Goal: Task Accomplishment & Management: Use online tool/utility

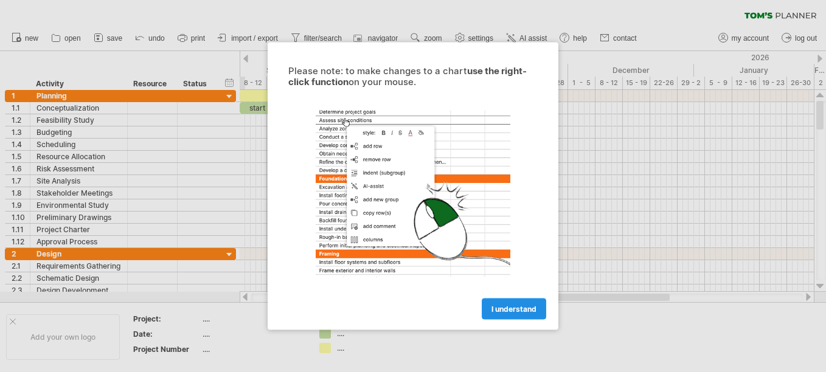
click at [513, 313] on span "I understand" at bounding box center [513, 309] width 45 height 9
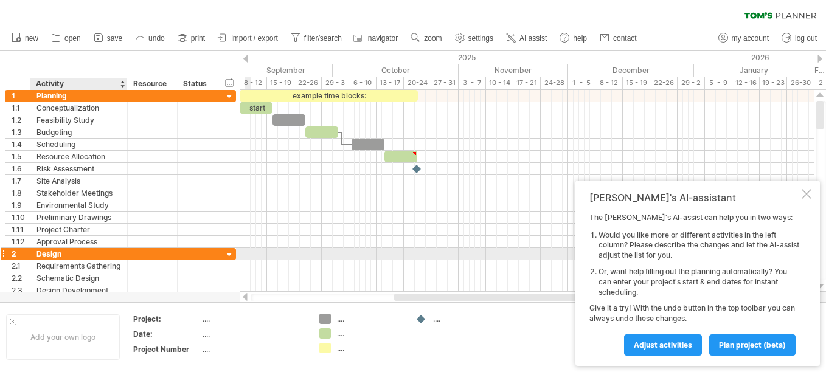
click at [85, 251] on div "Design" at bounding box center [78, 254] width 85 height 12
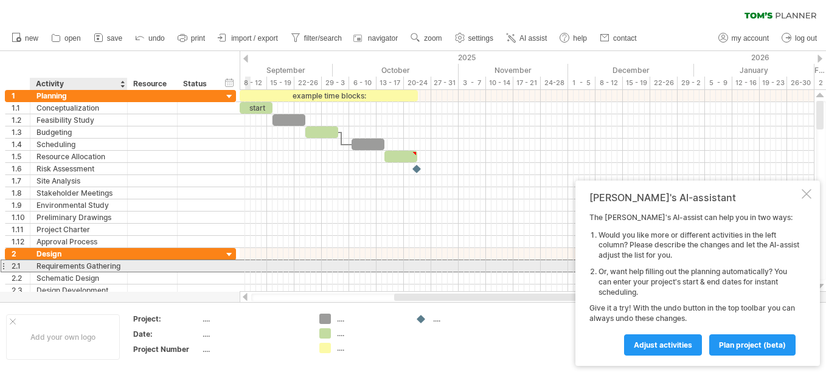
click at [87, 266] on div "Requirements Gathering" at bounding box center [78, 266] width 85 height 12
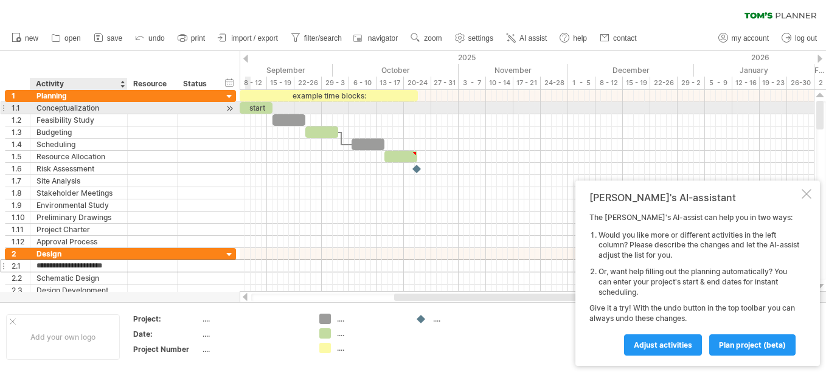
click at [53, 109] on div "Conceptualization" at bounding box center [78, 108] width 85 height 12
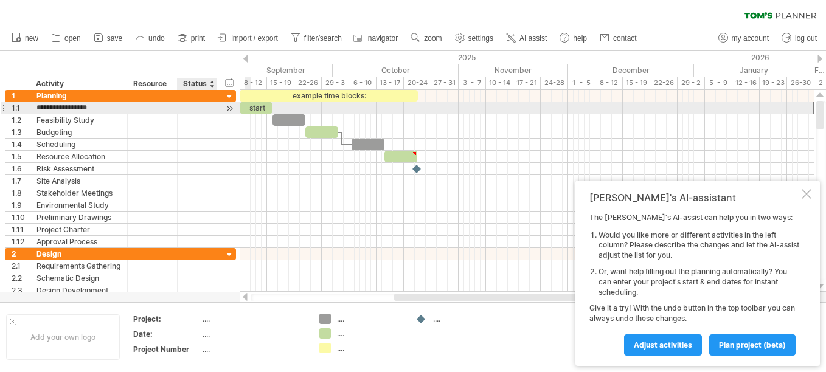
click at [231, 106] on div at bounding box center [230, 108] width 12 height 13
click at [232, 111] on div at bounding box center [230, 108] width 12 height 13
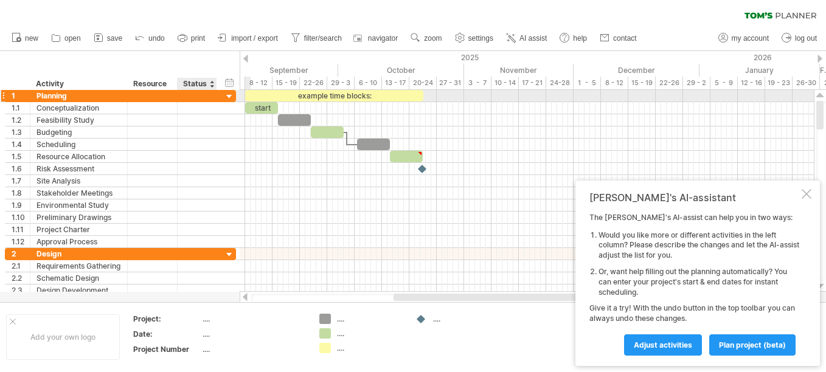
click at [230, 99] on div at bounding box center [230, 97] width 12 height 12
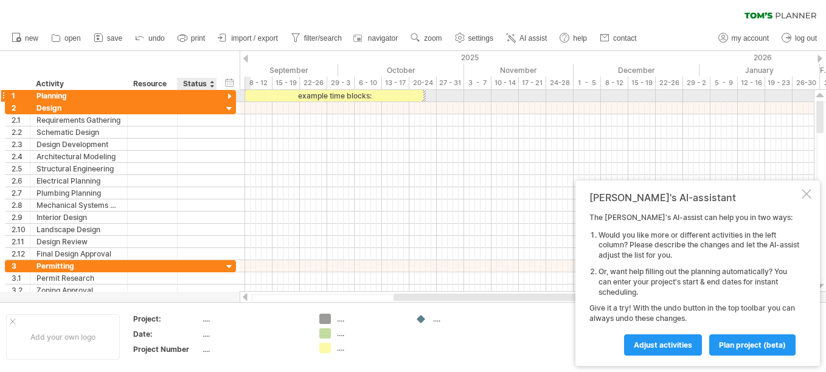
click at [229, 95] on div at bounding box center [230, 97] width 12 height 12
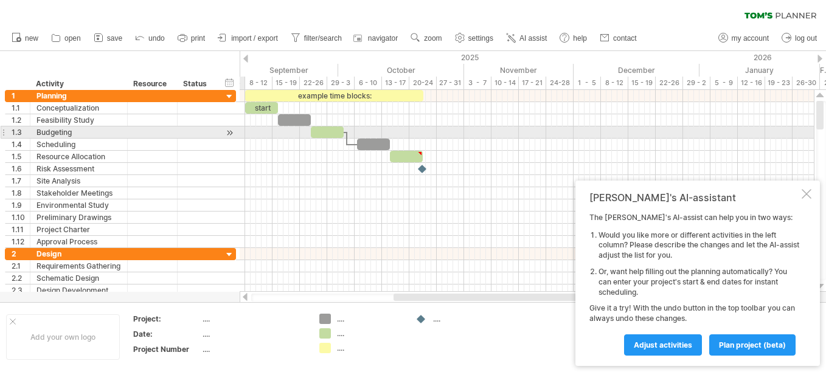
click at [241, 128] on div at bounding box center [527, 132] width 574 height 12
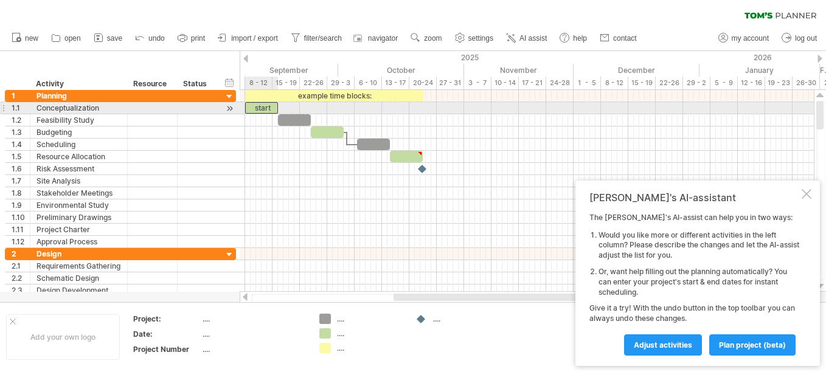
click at [255, 107] on div "start" at bounding box center [261, 108] width 33 height 12
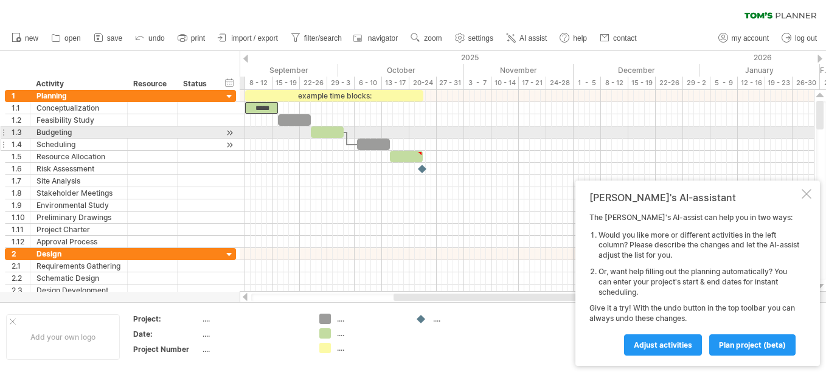
click at [232, 139] on div at bounding box center [230, 145] width 12 height 13
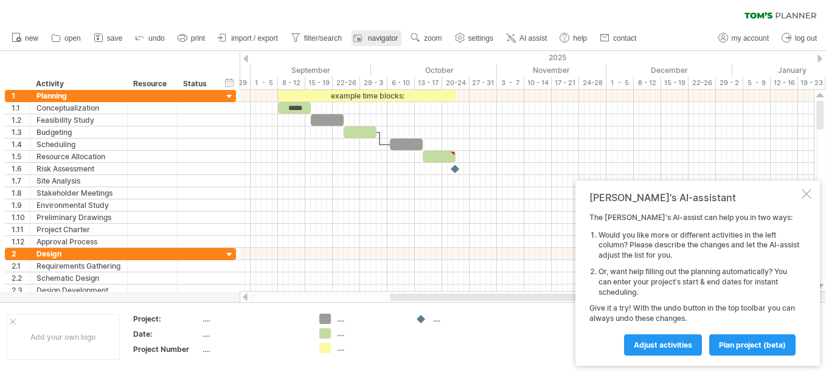
drag, startPoint x: 241, startPoint y: 66, endPoint x: 381, endPoint y: 34, distance: 144.0
click at [381, 34] on div "Trying to reach [DOMAIN_NAME] Connected again... 0% clear filter new 1" at bounding box center [413, 186] width 826 height 372
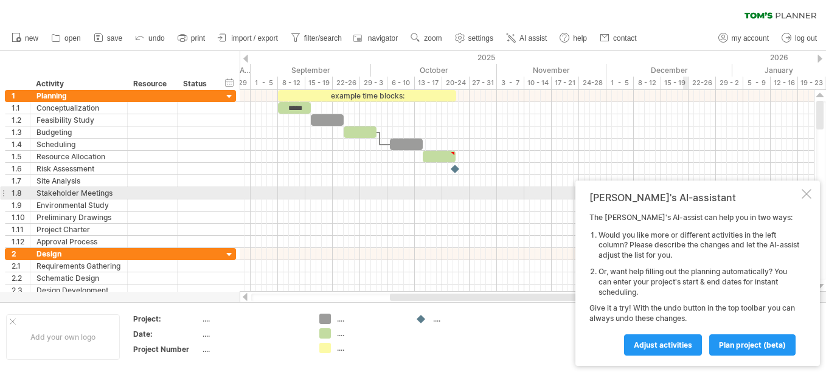
click at [807, 194] on div at bounding box center [806, 194] width 10 height 10
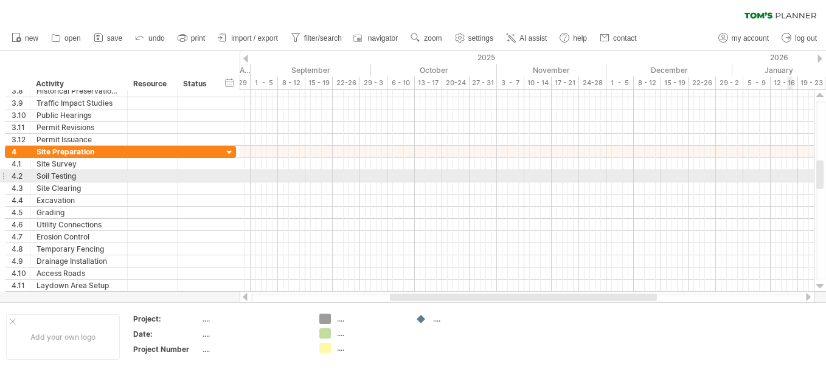
drag, startPoint x: 820, startPoint y: 120, endPoint x: 788, endPoint y: 180, distance: 67.5
click at [788, 180] on div "Trying to reach [DOMAIN_NAME] Connected again... 0% clear filter new 1" at bounding box center [413, 186] width 826 height 372
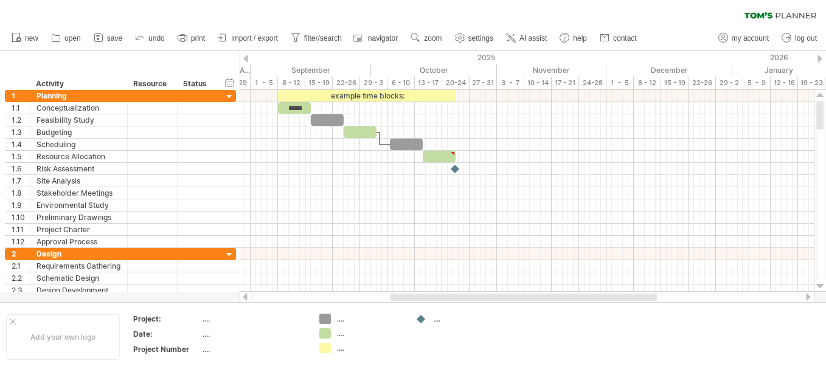
drag, startPoint x: 820, startPoint y: 173, endPoint x: 824, endPoint y: 80, distance: 93.1
click at [824, 80] on div "Trying to reach [DOMAIN_NAME] Connected again... 0% clear filter new 1" at bounding box center [413, 186] width 826 height 372
click at [254, 43] on link "import / export" at bounding box center [248, 38] width 67 height 16
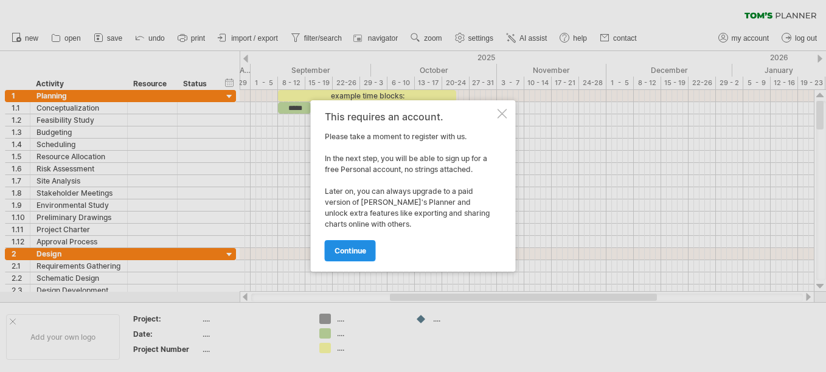
click at [345, 255] on span "continue" at bounding box center [350, 250] width 32 height 9
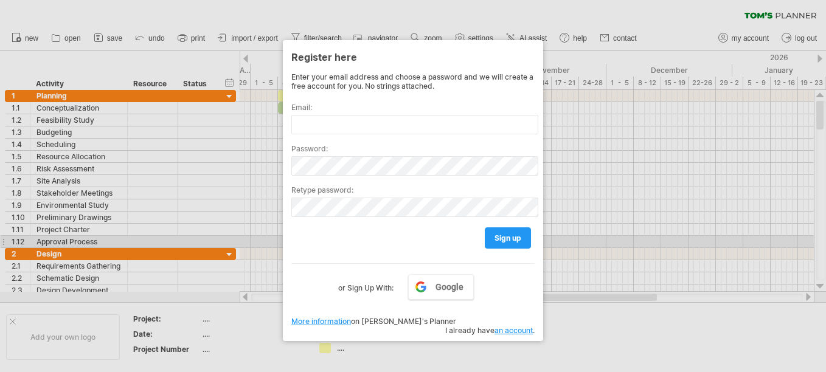
click at [237, 242] on div at bounding box center [413, 186] width 826 height 372
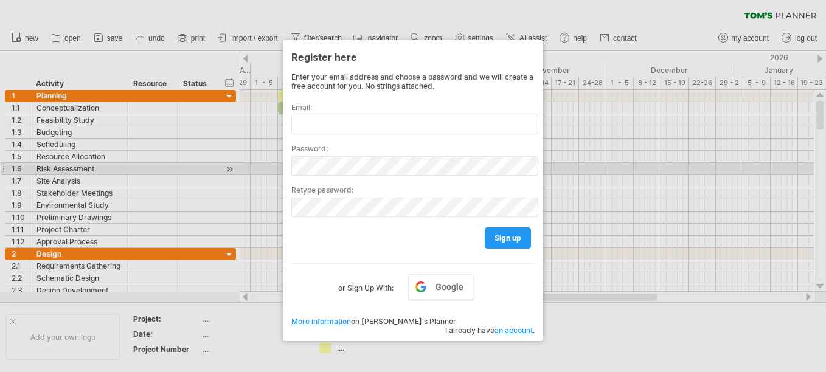
click at [587, 173] on div at bounding box center [413, 186] width 826 height 372
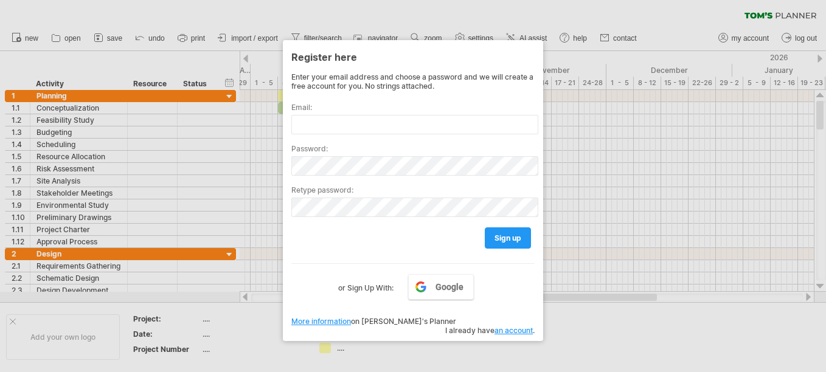
click at [111, 37] on div at bounding box center [413, 186] width 826 height 372
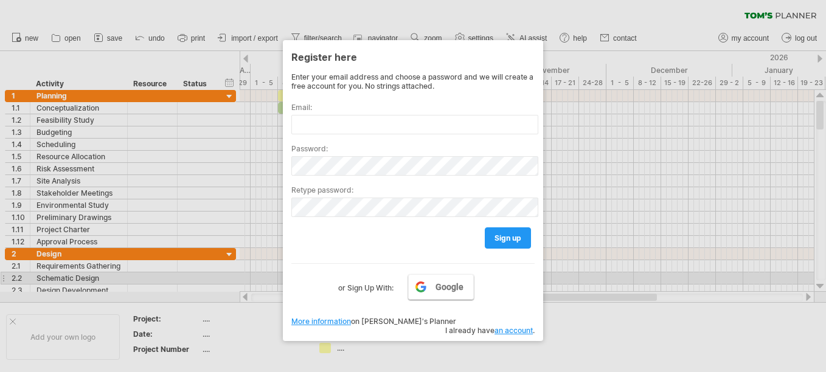
click at [423, 279] on link "Google" at bounding box center [441, 287] width 66 height 26
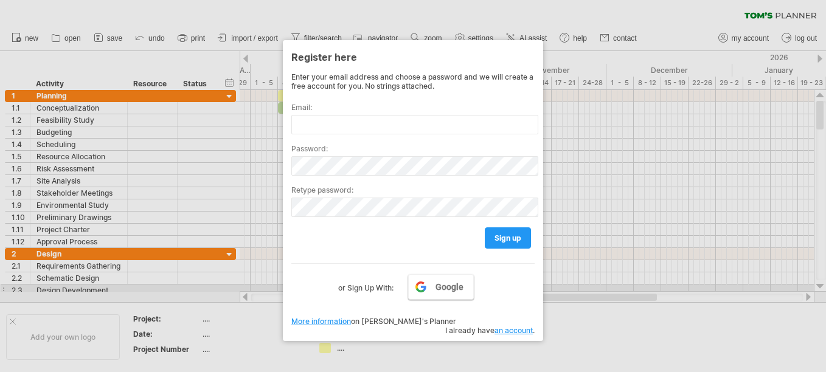
click at [448, 286] on span "Google" at bounding box center [449, 287] width 28 height 10
click at [430, 285] on link "Google" at bounding box center [441, 287] width 66 height 26
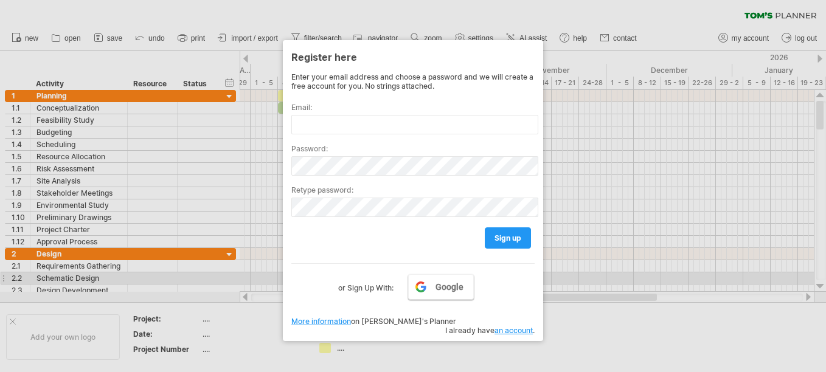
click at [436, 281] on link "Google" at bounding box center [441, 287] width 66 height 26
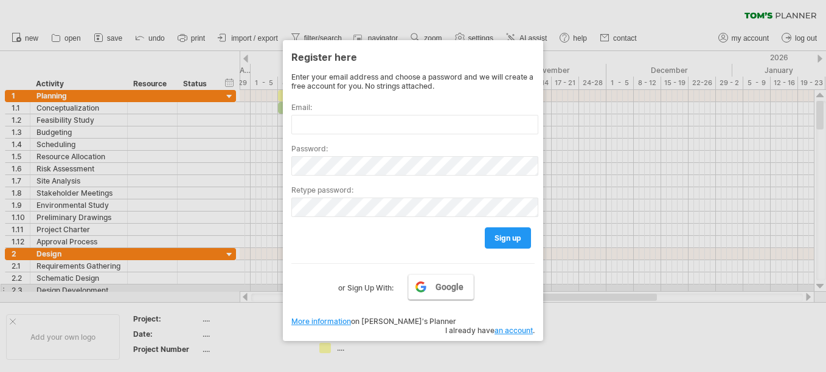
click at [460, 291] on span "Google" at bounding box center [449, 287] width 28 height 10
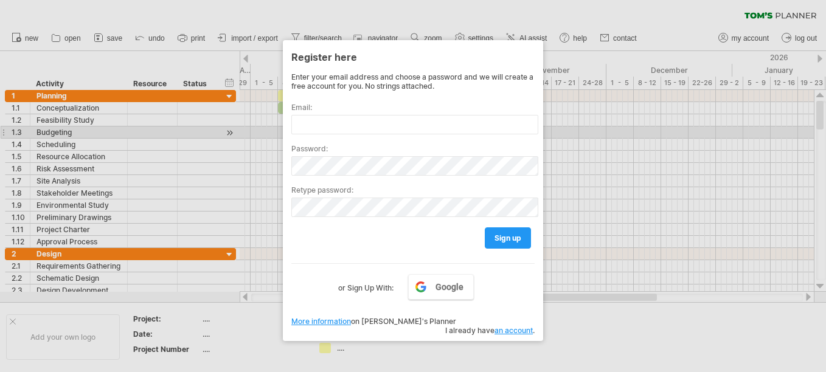
click at [334, 134] on div "Password:" at bounding box center [412, 154] width 243 height 41
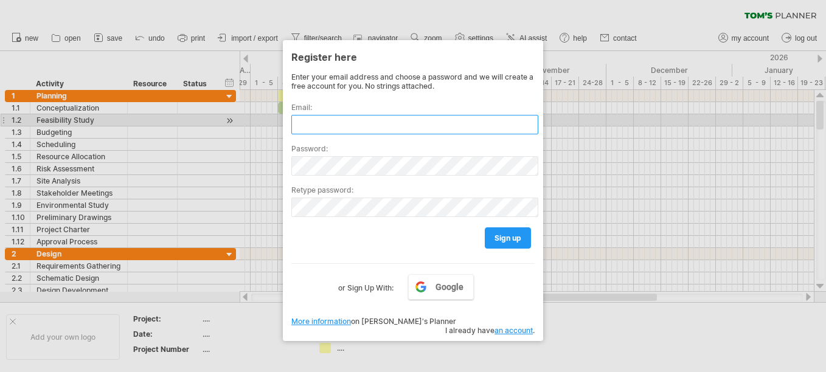
click at [333, 122] on input "text" at bounding box center [414, 124] width 247 height 19
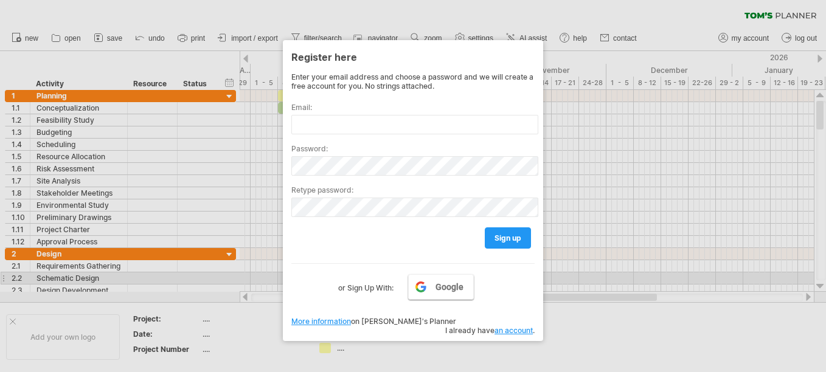
click at [440, 280] on link "Google" at bounding box center [441, 287] width 66 height 26
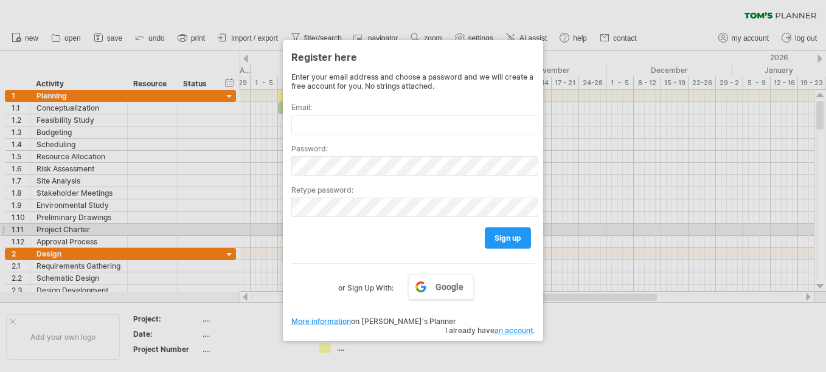
click at [630, 233] on div at bounding box center [413, 186] width 826 height 372
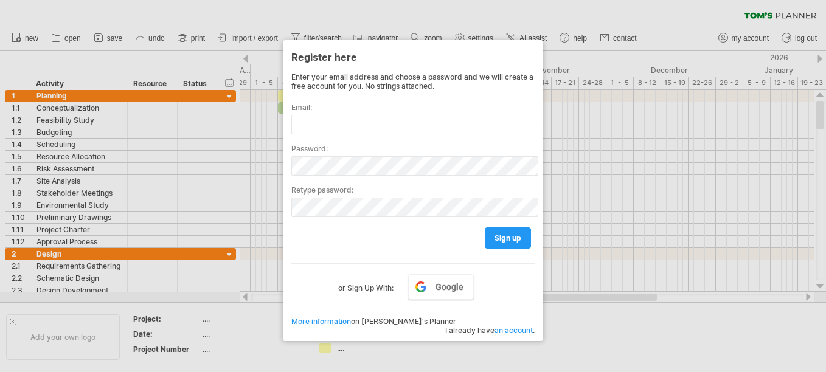
click at [511, 326] on link "an account" at bounding box center [513, 330] width 38 height 9
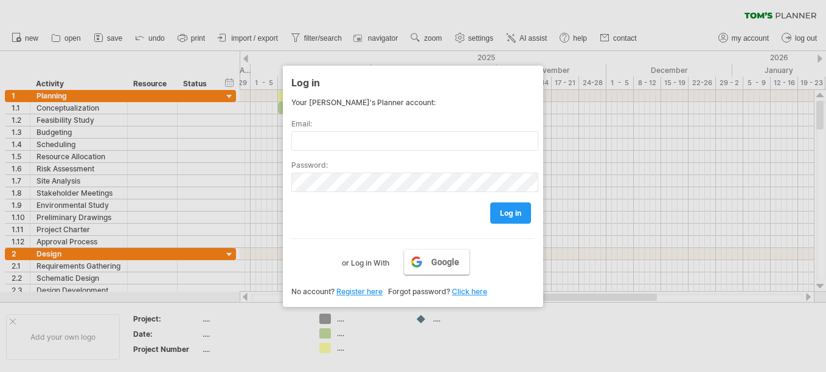
click at [434, 258] on span "Google" at bounding box center [445, 262] width 28 height 10
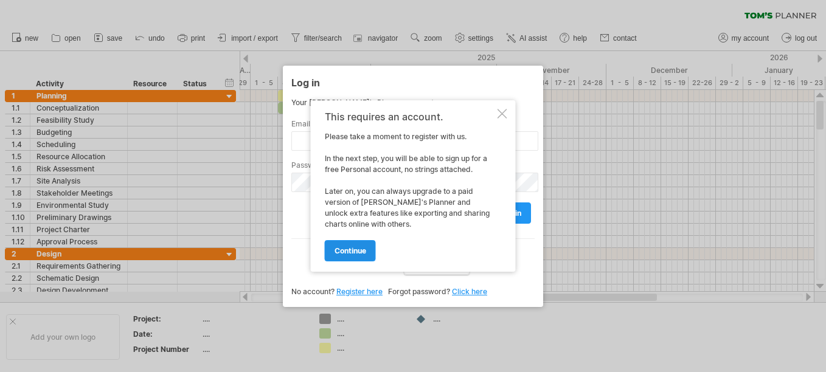
click at [333, 252] on link "continue" at bounding box center [350, 250] width 51 height 21
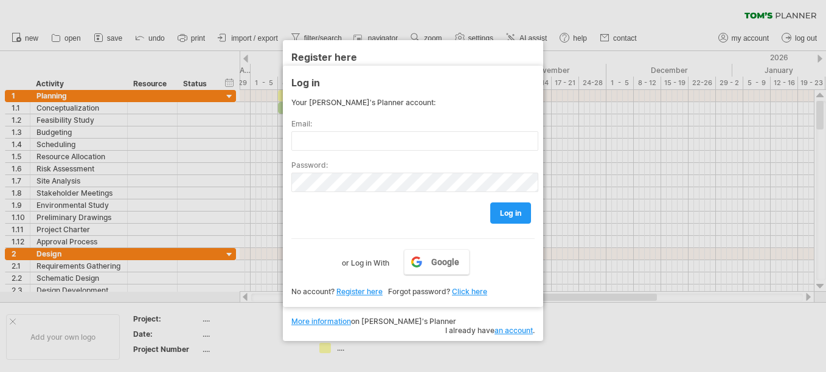
click at [366, 294] on link "Register here" at bounding box center [359, 291] width 46 height 9
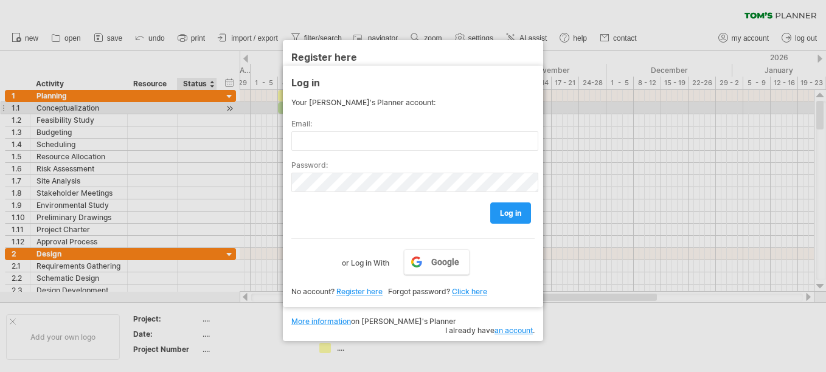
click at [185, 106] on div at bounding box center [413, 186] width 826 height 372
